Goal: Navigation & Orientation: Find specific page/section

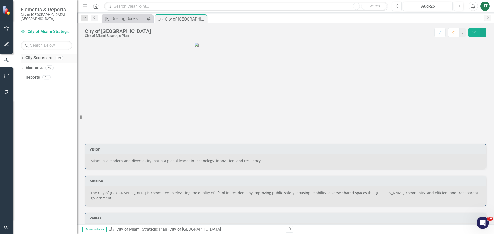
click at [22, 57] on icon "Dropdown" at bounding box center [23, 58] width 4 height 3
click at [23, 76] on icon "Dropdown" at bounding box center [25, 77] width 4 height 3
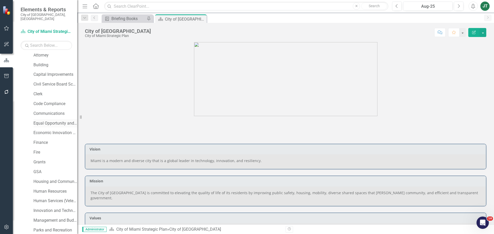
scroll to position [26, 0]
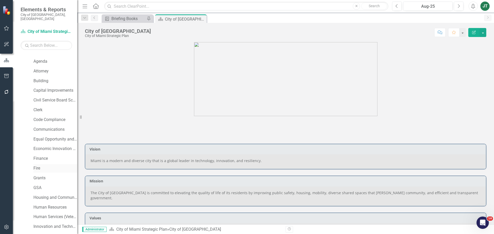
click at [34, 166] on link "Fire" at bounding box center [55, 169] width 44 height 6
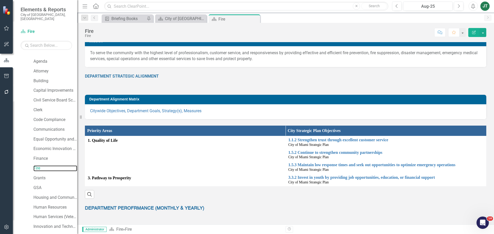
scroll to position [51, 0]
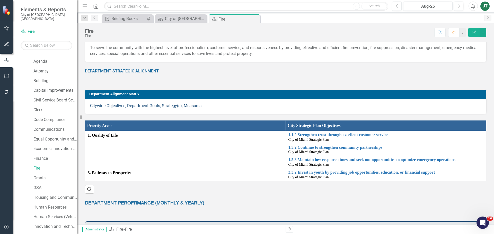
click at [169, 106] on link "Citywide Objectives, Department Goals, Strategy(s), Measures" at bounding box center [145, 105] width 111 height 5
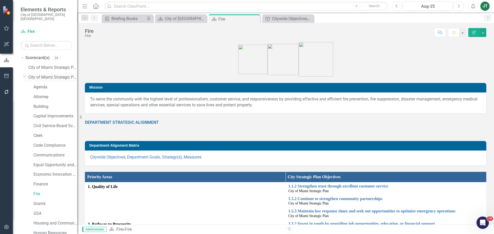
click at [24, 75] on icon "Dropdown" at bounding box center [24, 77] width 3 height 4
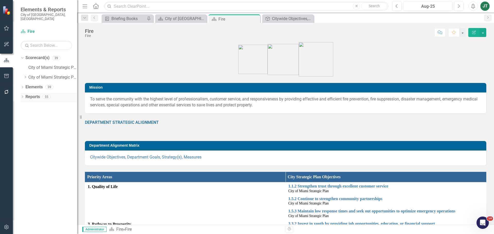
click at [23, 96] on icon "Dropdown" at bounding box center [23, 97] width 4 height 3
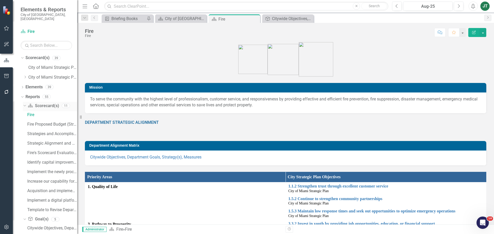
click at [23, 104] on icon "Dropdown" at bounding box center [24, 106] width 3 height 4
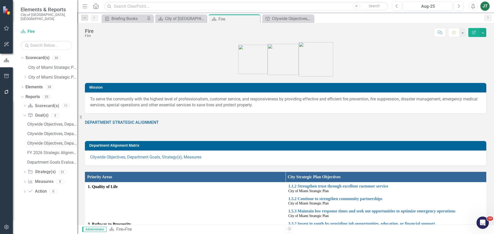
click at [57, 141] on div "Citywide Objectives, Department Goals, Strategy(s), Measures (FY26)" at bounding box center [52, 143] width 50 height 5
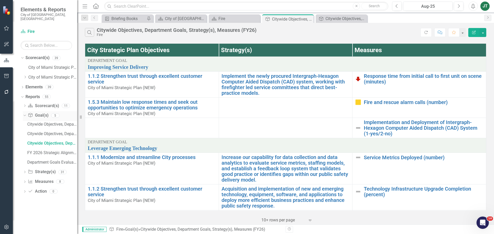
click at [24, 114] on icon "Dropdown" at bounding box center [24, 116] width 3 height 4
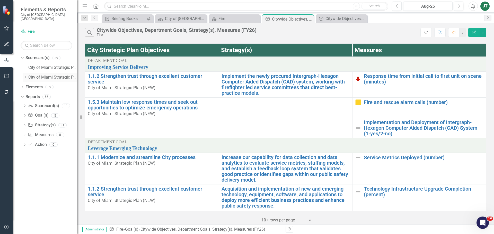
click at [24, 76] on icon "Dropdown" at bounding box center [25, 77] width 4 height 3
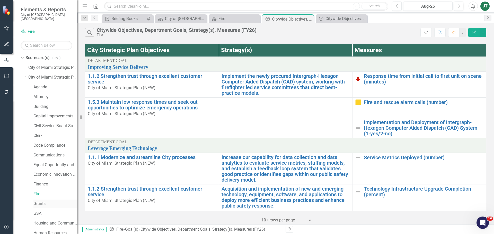
click at [39, 201] on link "Grants" at bounding box center [55, 204] width 44 height 6
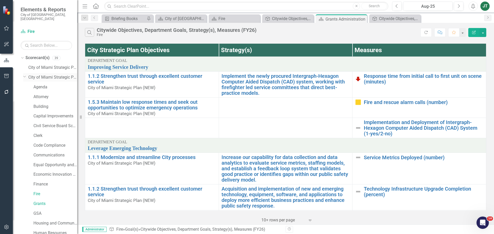
click at [24, 76] on icon at bounding box center [24, 76] width 3 height 1
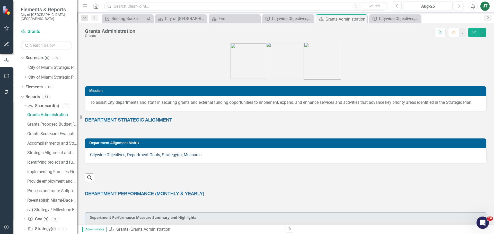
click at [179, 156] on link "Citywide Objectives, Department Goals, Strategy(s), Measures" at bounding box center [145, 155] width 111 height 5
